Goal: Information Seeking & Learning: Learn about a topic

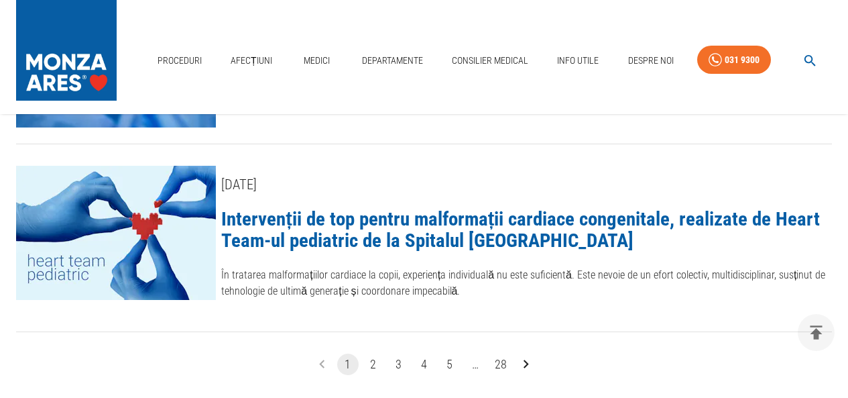
scroll to position [1945, 0]
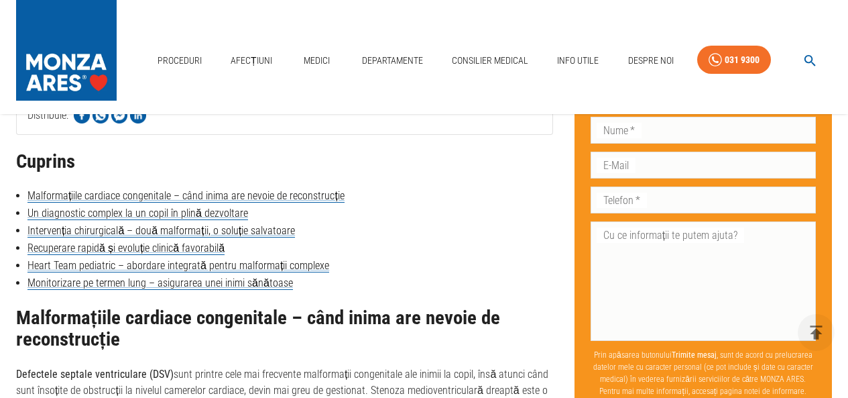
scroll to position [671, 0]
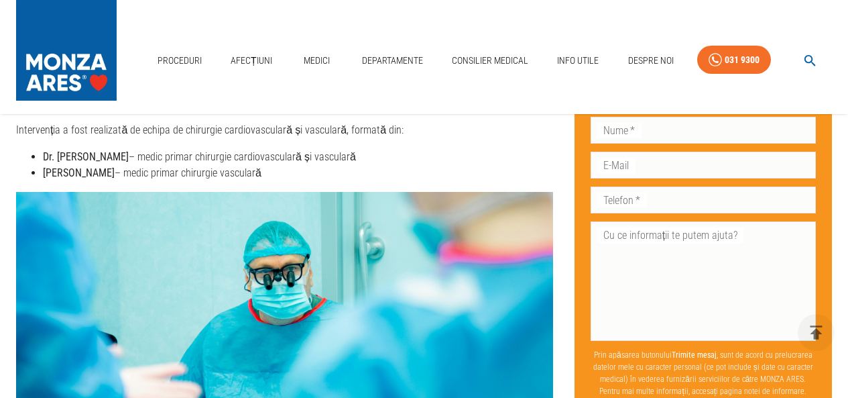
scroll to position [1006, 0]
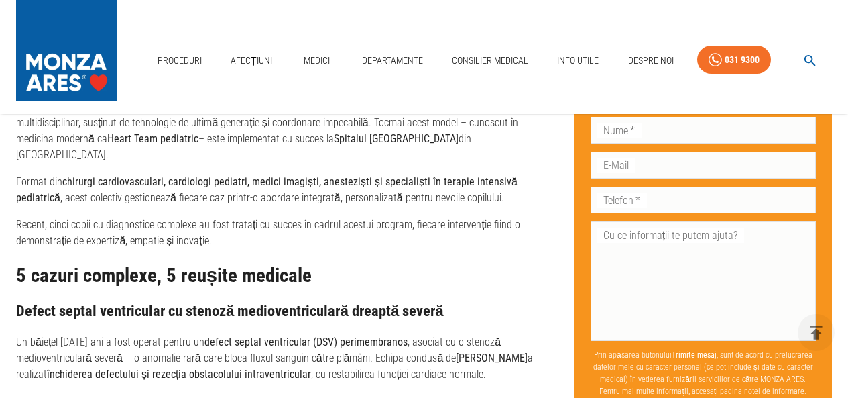
scroll to position [844, 0]
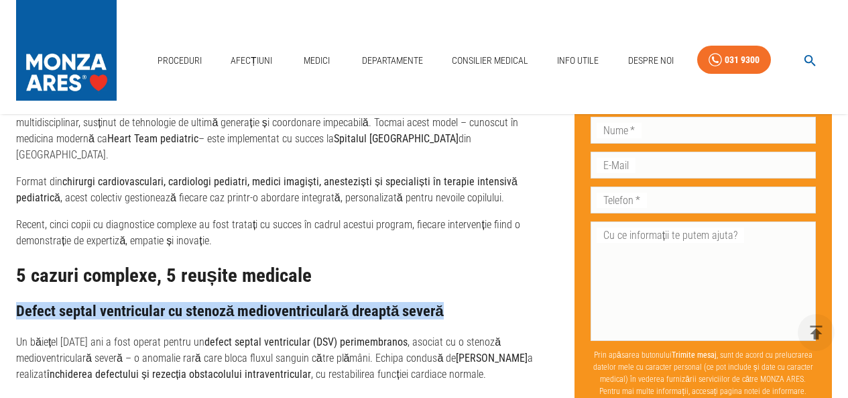
drag, startPoint x: 19, startPoint y: 271, endPoint x: 510, endPoint y: 270, distance: 491.6
click at [510, 302] on h3 "Defect septal ventricular cu stenoză medioventriculară dreaptă severă" at bounding box center [284, 310] width 537 height 17
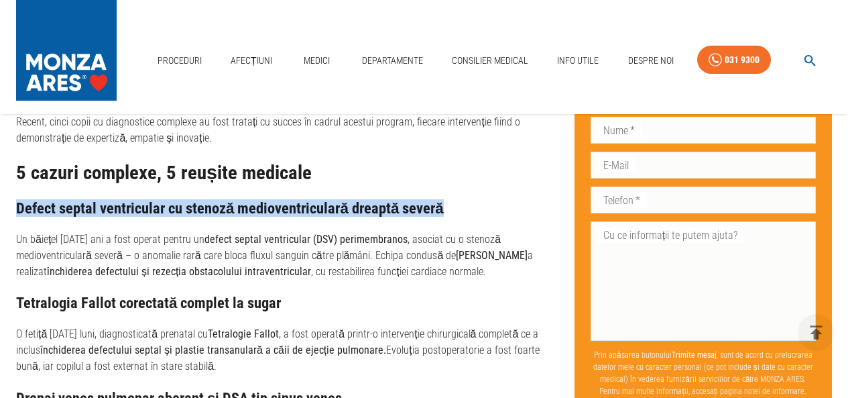
scroll to position [911, 0]
